Goal: Task Accomplishment & Management: Complete application form

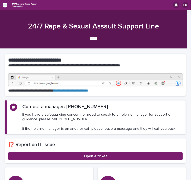
click at [3, 6] on icon "button" at bounding box center [5, 5] width 4 height 4
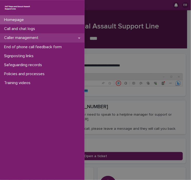
click at [58, 37] on div "Caller management" at bounding box center [42, 37] width 85 height 9
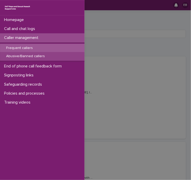
click at [36, 57] on p "Abusive/Banned callers" at bounding box center [25, 56] width 47 height 4
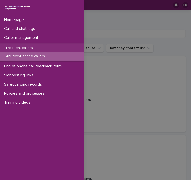
click at [168, 60] on div "Homepage Call and chat logs Caller management Frequent callers Abusive/Banned c…" at bounding box center [95, 90] width 191 height 180
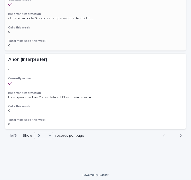
scroll to position [715, 0]
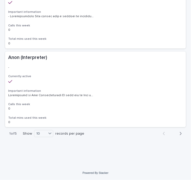
click at [180, 134] on icon "button" at bounding box center [181, 133] width 2 height 5
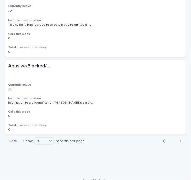
scroll to position [713, 0]
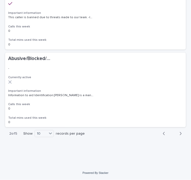
click at [180, 132] on icon "button" at bounding box center [181, 133] width 2 height 5
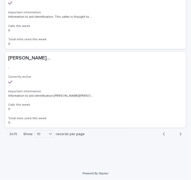
scroll to position [714, 0]
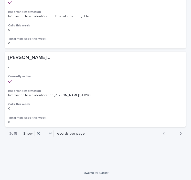
click at [180, 133] on icon "button" at bounding box center [181, 133] width 2 height 3
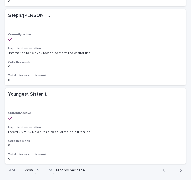
scroll to position [714, 0]
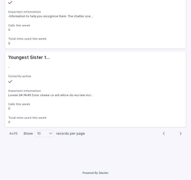
click at [178, 133] on button "Next" at bounding box center [180, 133] width 14 height 5
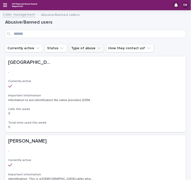
click at [97, 49] on icon "Type of abuse" at bounding box center [99, 48] width 5 height 5
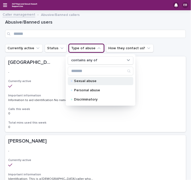
click at [88, 82] on div "Sexual abuse" at bounding box center [101, 81] width 66 height 8
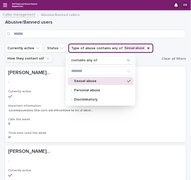
click at [45, 59] on icon "How they contact us?" at bounding box center [47, 58] width 5 height 5
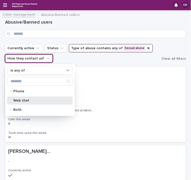
click at [25, 102] on div "Web chat" at bounding box center [40, 100] width 66 height 8
click at [115, 61] on ul "Currently active Status Type of abuse contains any of [MEDICAL_DATA] How they c…" at bounding box center [82, 53] width 157 height 21
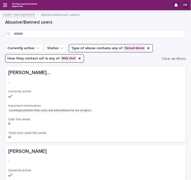
click at [5, 8] on div "EB" at bounding box center [95, 5] width 191 height 10
click at [4, 6] on icon "button" at bounding box center [5, 5] width 4 height 5
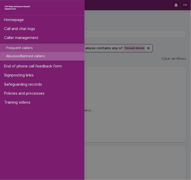
click at [25, 48] on p "Frequent callers" at bounding box center [19, 48] width 35 height 4
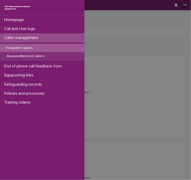
click at [135, 50] on div "Homepage Call and chat logs Caller management Frequent callers Abusive/Banned c…" at bounding box center [95, 90] width 191 height 180
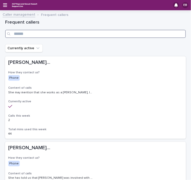
click at [32, 35] on input "Search" at bounding box center [95, 34] width 181 height 8
type input "*********"
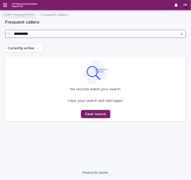
drag, startPoint x: 34, startPoint y: 34, endPoint x: -9, endPoint y: 32, distance: 42.9
click at [0, 32] on html "EB Caller management Frequent callers Loading... Saving… Loading... Saving… Fre…" at bounding box center [95, 90] width 191 height 180
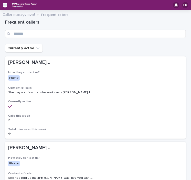
click at [6, 7] on icon "button" at bounding box center [5, 5] width 4 height 4
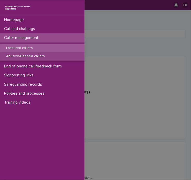
click at [23, 56] on p "Abusive/Banned callers" at bounding box center [25, 56] width 47 height 4
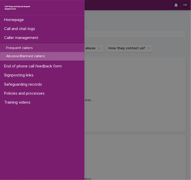
drag, startPoint x: 116, startPoint y: 68, endPoint x: 98, endPoint y: 36, distance: 36.7
click at [98, 36] on div "Homepage Call and chat logs Caller management Frequent callers Abusive/Banned c…" at bounding box center [95, 90] width 191 height 180
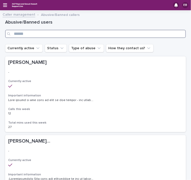
click at [98, 36] on input "Search" at bounding box center [95, 34] width 181 height 8
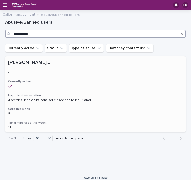
type input "*********"
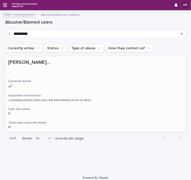
click at [25, 97] on h3 "Important information" at bounding box center [95, 96] width 175 height 4
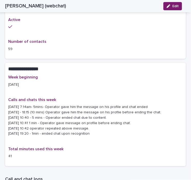
scroll to position [431, 0]
click at [175, 6] on span "Edit" at bounding box center [176, 6] width 6 height 4
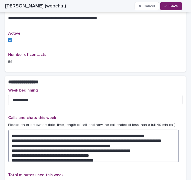
click at [97, 157] on textarea "**********" at bounding box center [93, 146] width 171 height 33
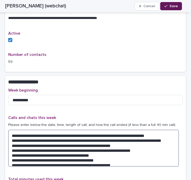
type textarea "**********"
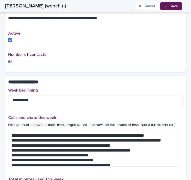
click at [174, 4] on button "Save" at bounding box center [172, 6] width 22 height 8
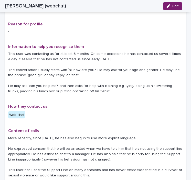
scroll to position [0, 0]
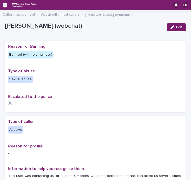
click at [4, 5] on icon "button" at bounding box center [5, 5] width 4 height 4
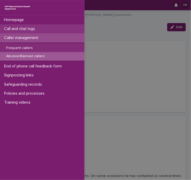
click at [17, 28] on p "Call and chat logs" at bounding box center [20, 28] width 37 height 5
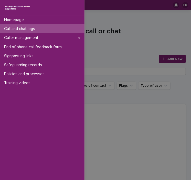
click at [172, 59] on div "Homepage Call and chat logs Caller management End of phone call feedback form S…" at bounding box center [95, 90] width 191 height 180
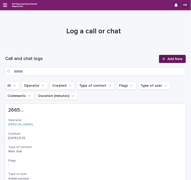
click at [172, 59] on span "Add New" at bounding box center [175, 59] width 15 height 4
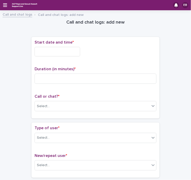
click at [65, 52] on input "text" at bounding box center [58, 51] width 46 height 9
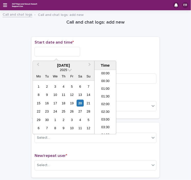
scroll to position [272, 0]
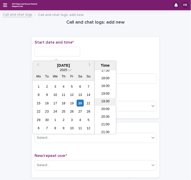
click at [105, 102] on li "19:30" at bounding box center [106, 102] width 22 height 8
type input "**********"
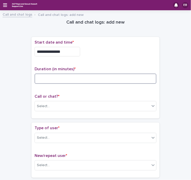
click at [76, 79] on input at bounding box center [96, 79] width 122 height 10
type input "**"
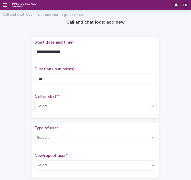
click at [74, 104] on div "Select..." at bounding box center [92, 106] width 115 height 8
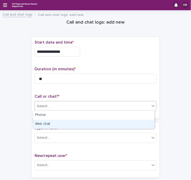
click at [64, 124] on div "Web chat" at bounding box center [94, 124] width 122 height 9
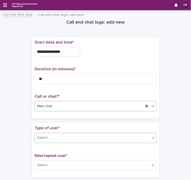
click at [71, 135] on div "Select..." at bounding box center [92, 138] width 115 height 8
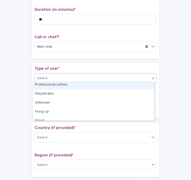
scroll to position [96, 0]
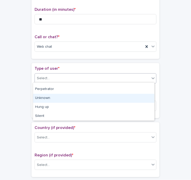
click at [56, 97] on div "Unknown" at bounding box center [94, 98] width 122 height 9
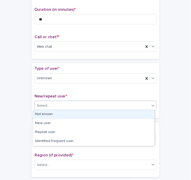
click at [70, 105] on div "Select..." at bounding box center [92, 106] width 115 height 8
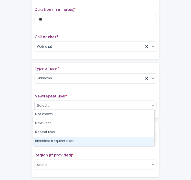
click at [51, 141] on div "Identified frequent user" at bounding box center [94, 141] width 122 height 9
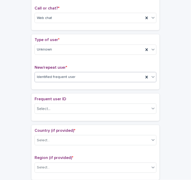
scroll to position [89, 0]
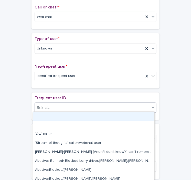
click at [79, 105] on div "Select..." at bounding box center [92, 108] width 115 height 8
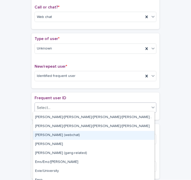
scroll to position [277, 0]
click at [57, 135] on div "[PERSON_NAME] (webchat)" at bounding box center [94, 135] width 122 height 9
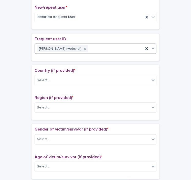
scroll to position [164, 0]
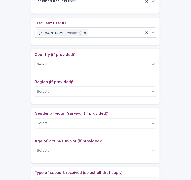
click at [80, 62] on div "Select..." at bounding box center [92, 64] width 115 height 8
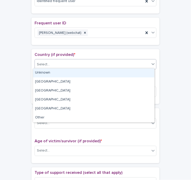
click at [67, 74] on div "Unknown" at bounding box center [94, 72] width 122 height 9
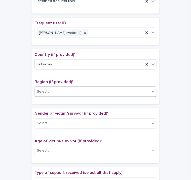
click at [70, 93] on div "Select..." at bounding box center [92, 92] width 115 height 8
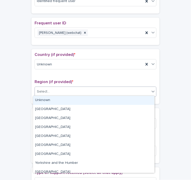
click at [64, 102] on div "Unknown" at bounding box center [94, 100] width 122 height 9
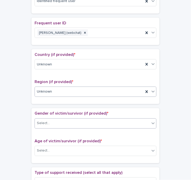
click at [71, 125] on div "Select..." at bounding box center [92, 123] width 115 height 8
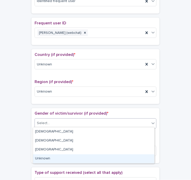
click at [49, 158] on div "Unknown" at bounding box center [94, 158] width 122 height 9
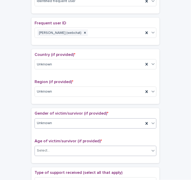
click at [64, 149] on div "Select..." at bounding box center [92, 151] width 115 height 8
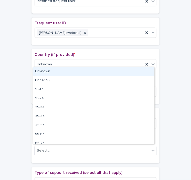
click at [50, 71] on div "Unknown" at bounding box center [94, 71] width 122 height 9
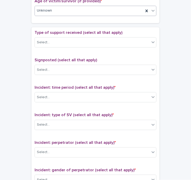
scroll to position [308, 0]
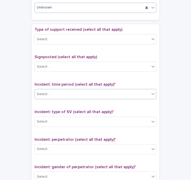
click at [84, 90] on div "Select..." at bounding box center [92, 94] width 115 height 8
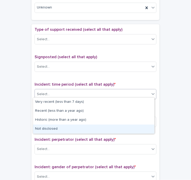
click at [56, 128] on div "Not disclosed" at bounding box center [94, 129] width 122 height 9
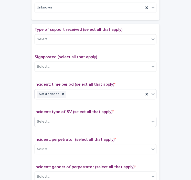
click at [74, 123] on div "Select..." at bounding box center [92, 121] width 115 height 8
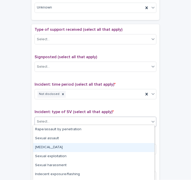
scroll to position [35, 0]
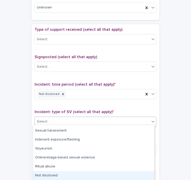
click at [53, 175] on div "Not disclosed" at bounding box center [94, 175] width 122 height 9
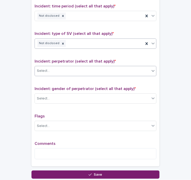
scroll to position [386, 0]
click at [73, 63] on div "Incident: perpetrator (select all that apply) * Select..." at bounding box center [96, 69] width 122 height 21
click at [73, 67] on div "Select..." at bounding box center [92, 71] width 115 height 8
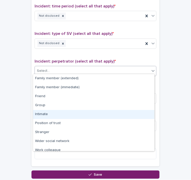
scroll to position [22, 0]
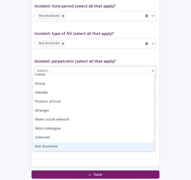
click at [55, 145] on div "Not disclosed" at bounding box center [94, 146] width 122 height 9
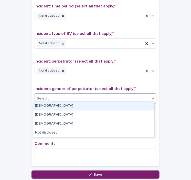
click at [64, 94] on div "Select..." at bounding box center [92, 98] width 115 height 8
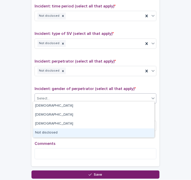
click at [53, 134] on div "Not disclosed" at bounding box center [94, 133] width 122 height 9
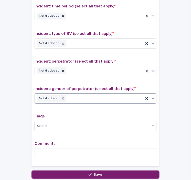
click at [61, 127] on div "Select..." at bounding box center [92, 126] width 115 height 8
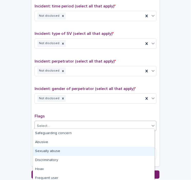
click at [57, 152] on div "Sexually abuse" at bounding box center [94, 151] width 122 height 9
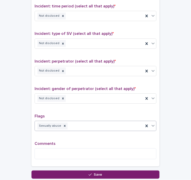
click at [83, 122] on div "Sexually abuse" at bounding box center [89, 126] width 109 height 9
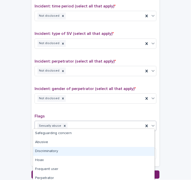
scroll to position [0, 0]
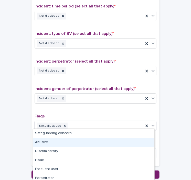
click at [44, 143] on div "Abusive" at bounding box center [94, 142] width 122 height 9
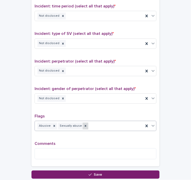
click at [84, 124] on icon at bounding box center [86, 126] width 4 height 4
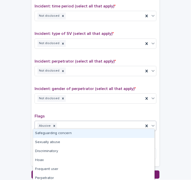
click at [67, 124] on div "Abusive" at bounding box center [89, 126] width 109 height 9
click at [54, 125] on icon at bounding box center [55, 126] width 2 height 2
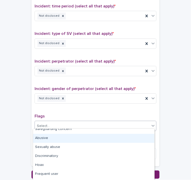
scroll to position [4, 0]
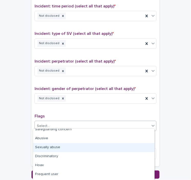
click at [59, 146] on div "Sexually abuse" at bounding box center [94, 147] width 122 height 9
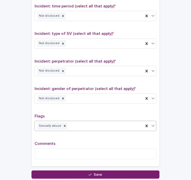
click at [76, 122] on div "Sexually abuse" at bounding box center [89, 126] width 109 height 9
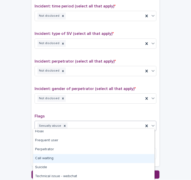
scroll to position [26, 0]
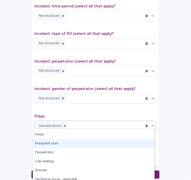
click at [56, 143] on div "Frequent user" at bounding box center [94, 143] width 122 height 9
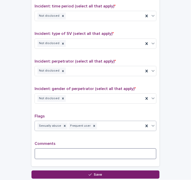
click at [43, 151] on textarea at bounding box center [96, 153] width 122 height 11
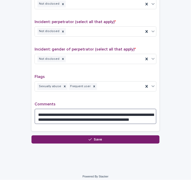
scroll to position [425, 0]
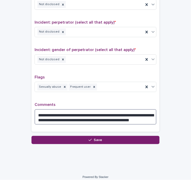
click at [105, 117] on textarea "**********" at bounding box center [96, 116] width 122 height 15
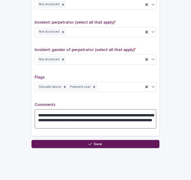
type textarea "**********"
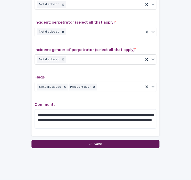
click at [99, 143] on button "Save" at bounding box center [96, 144] width 128 height 8
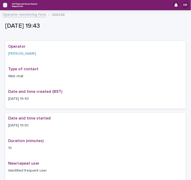
click at [5, 5] on icon "button" at bounding box center [5, 5] width 4 height 4
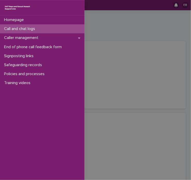
click at [152, 28] on div "Homepage Call and chat logs Caller management End of phone call feedback form S…" at bounding box center [95, 90] width 191 height 180
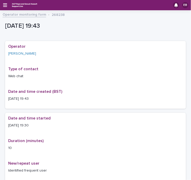
click at [16, 14] on link "Operator monitoring form" at bounding box center [25, 14] width 44 height 6
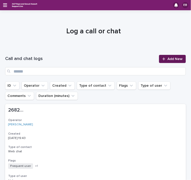
click at [164, 62] on link "Add New" at bounding box center [172, 59] width 27 height 8
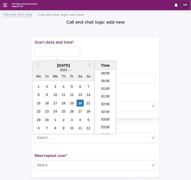
click at [73, 50] on input "text" at bounding box center [58, 51] width 46 height 9
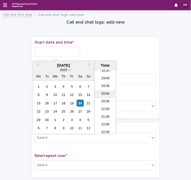
click at [106, 91] on li "20:00" at bounding box center [106, 95] width 22 height 8
type input "**********"
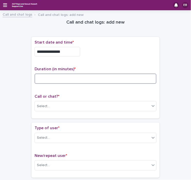
click at [56, 78] on input at bounding box center [96, 79] width 122 height 10
type input "**"
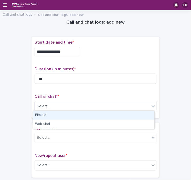
click at [61, 107] on div "Select..." at bounding box center [92, 106] width 115 height 8
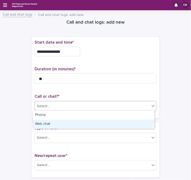
click at [56, 124] on div "Web chat" at bounding box center [94, 124] width 122 height 9
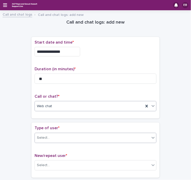
click at [57, 135] on div "Select..." at bounding box center [92, 138] width 115 height 8
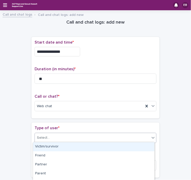
click at [57, 146] on div "Victim/survivor" at bounding box center [94, 146] width 122 height 9
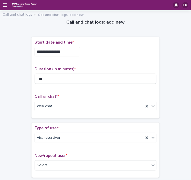
scroll to position [87, 0]
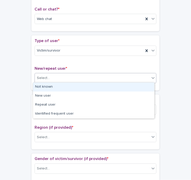
click at [57, 75] on div "Select..." at bounding box center [92, 78] width 115 height 8
click at [49, 86] on div "Not known" at bounding box center [94, 87] width 122 height 9
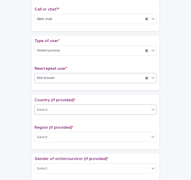
click at [56, 109] on div "Select..." at bounding box center [92, 110] width 115 height 8
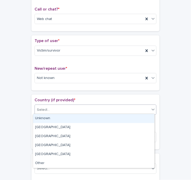
click at [54, 118] on div "Unknown" at bounding box center [94, 118] width 122 height 9
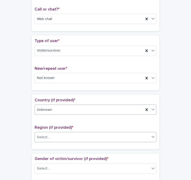
click at [57, 140] on div "Select..." at bounding box center [92, 137] width 115 height 8
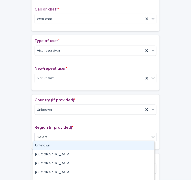
click at [53, 148] on div "Unknown" at bounding box center [94, 145] width 122 height 9
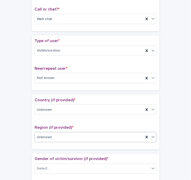
scroll to position [163, 0]
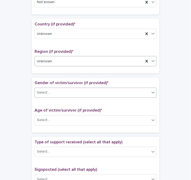
click at [76, 93] on div "Select..." at bounding box center [92, 93] width 115 height 8
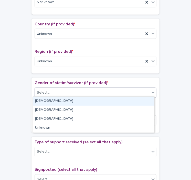
click at [57, 102] on div "[DEMOGRAPHIC_DATA]" at bounding box center [94, 101] width 122 height 9
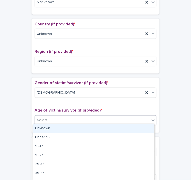
click at [68, 120] on div "Select..." at bounding box center [92, 120] width 115 height 8
click at [61, 130] on div "Unknown" at bounding box center [94, 128] width 122 height 9
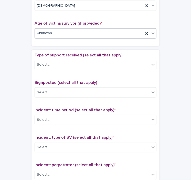
scroll to position [250, 0]
click at [70, 66] on div "Select..." at bounding box center [92, 65] width 115 height 8
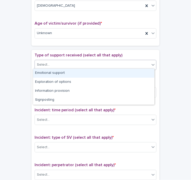
click at [68, 73] on div "Emotional support" at bounding box center [94, 73] width 122 height 9
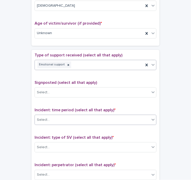
click at [67, 116] on div "Select..." at bounding box center [92, 120] width 115 height 8
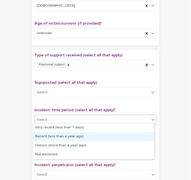
click at [59, 135] on div "Recent (less than a year ago)" at bounding box center [94, 136] width 122 height 9
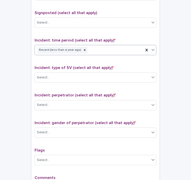
scroll to position [320, 0]
click at [78, 73] on div "Select..." at bounding box center [92, 77] width 115 height 8
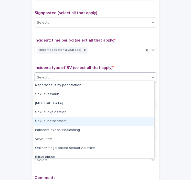
scroll to position [13, 0]
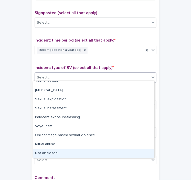
click at [48, 156] on div "Not disclosed" at bounding box center [94, 153] width 122 height 9
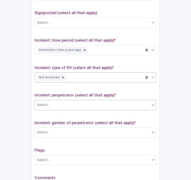
click at [63, 103] on div "Select..." at bounding box center [92, 105] width 115 height 8
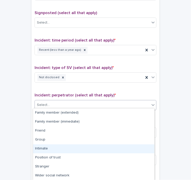
scroll to position [27, 0]
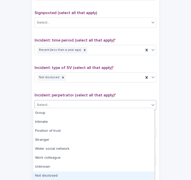
click at [50, 174] on div "Not disclosed" at bounding box center [94, 176] width 122 height 9
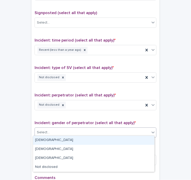
click at [67, 128] on div "Select..." at bounding box center [92, 132] width 115 height 8
click at [57, 141] on div "[DEMOGRAPHIC_DATA]" at bounding box center [94, 140] width 122 height 9
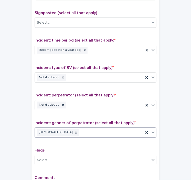
scroll to position [391, 0]
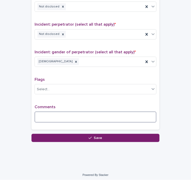
click at [51, 112] on textarea at bounding box center [96, 117] width 122 height 11
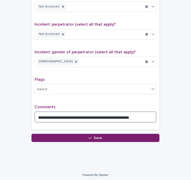
click at [116, 115] on textarea "**********" at bounding box center [96, 117] width 122 height 11
click at [149, 115] on textarea "**********" at bounding box center [96, 117] width 122 height 11
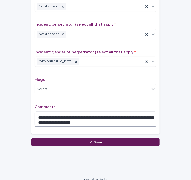
type textarea "**********"
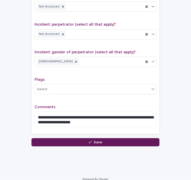
click at [89, 141] on icon "button" at bounding box center [90, 143] width 3 height 4
